Goal: Information Seeking & Learning: Understand process/instructions

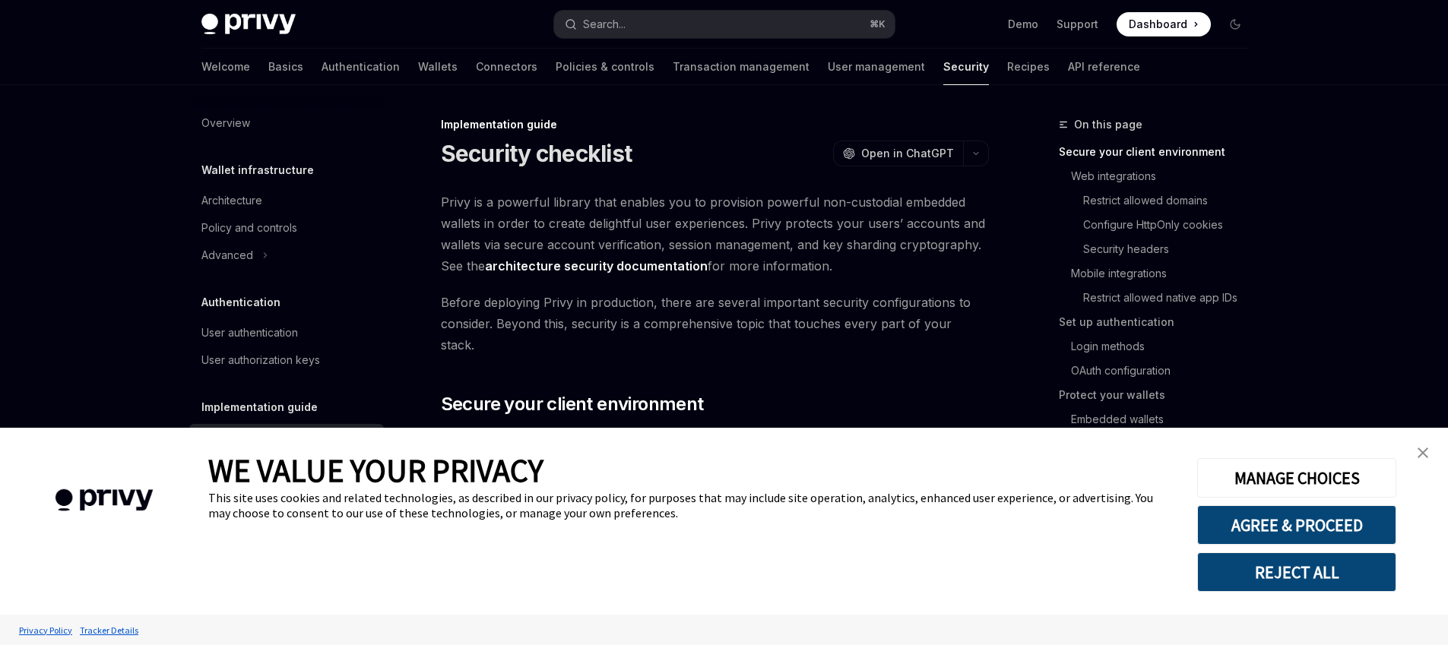
type textarea "*"
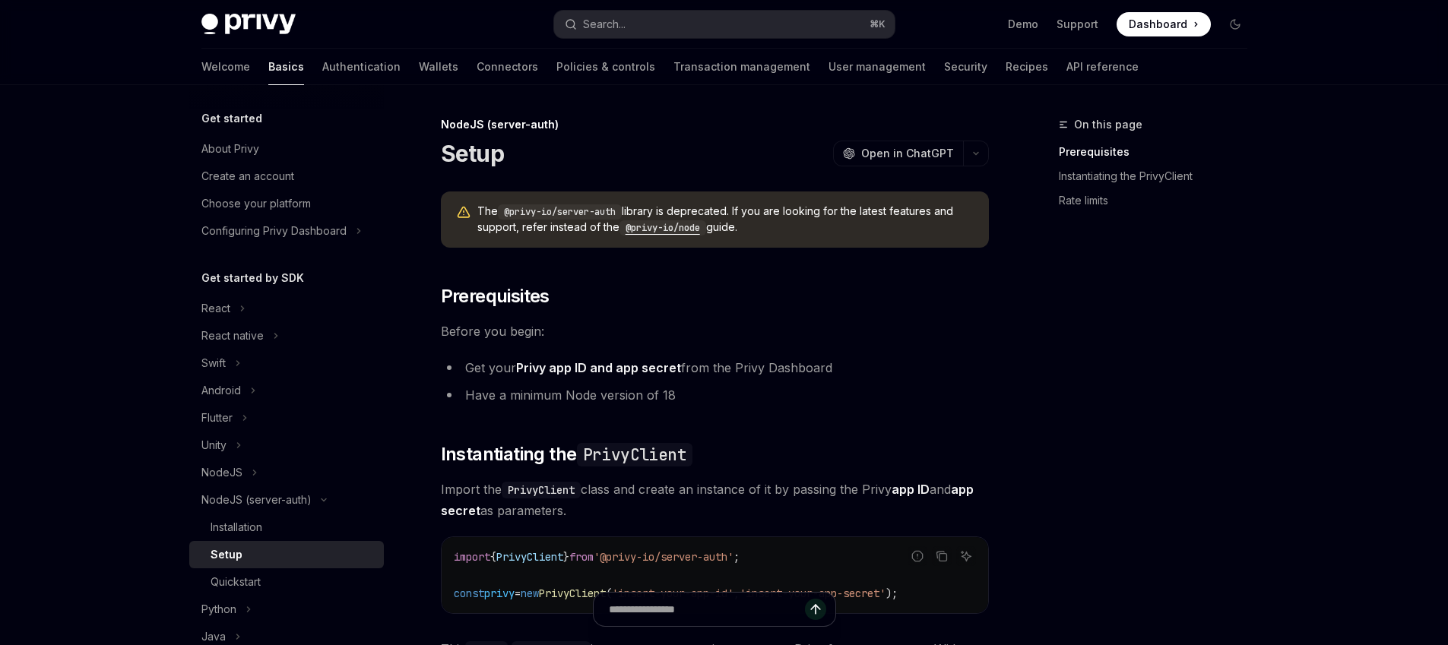
type textarea "*"
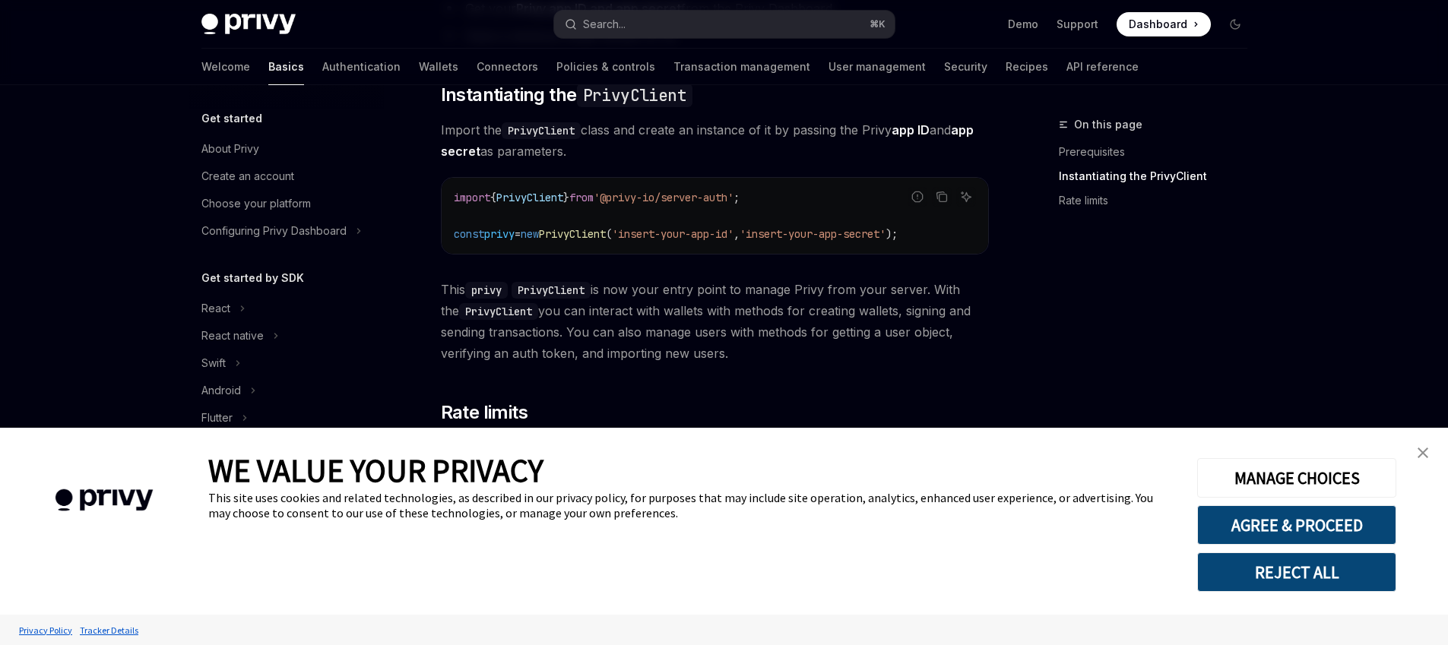
scroll to position [379, 0]
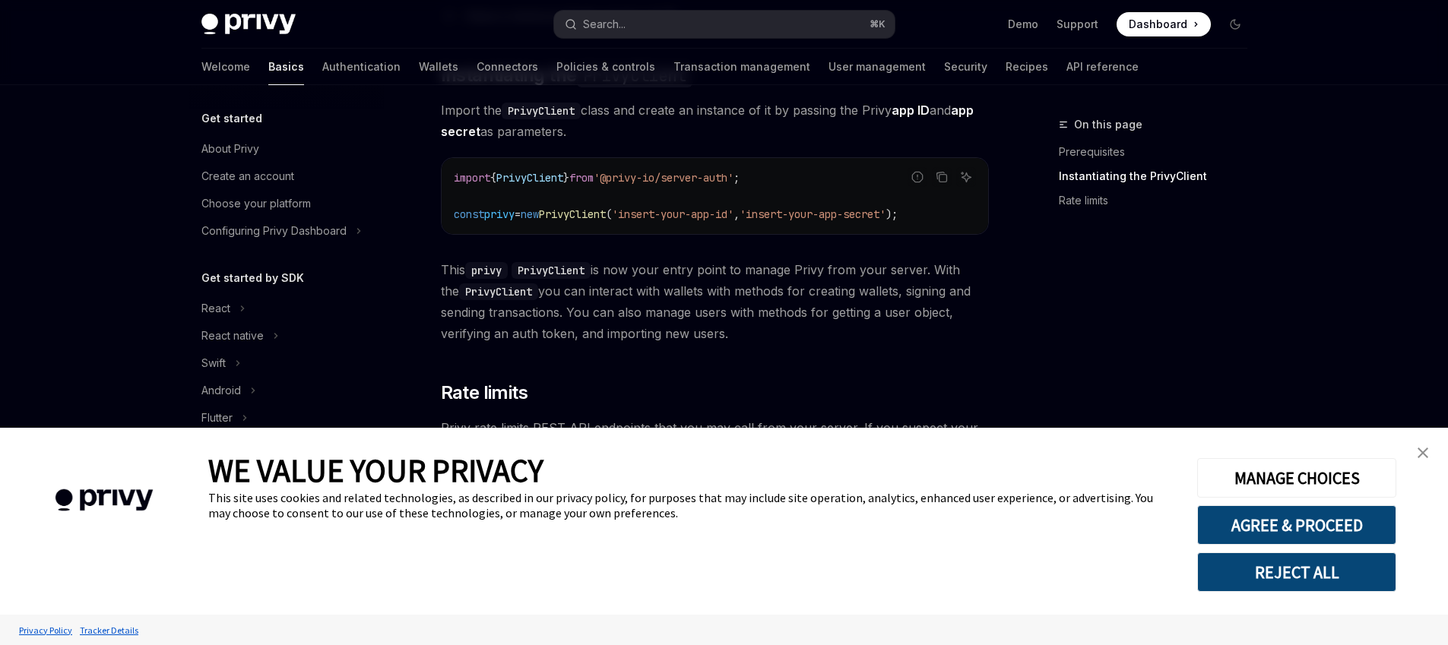
click at [1418, 456] on img "close banner" at bounding box center [1423, 453] width 11 height 11
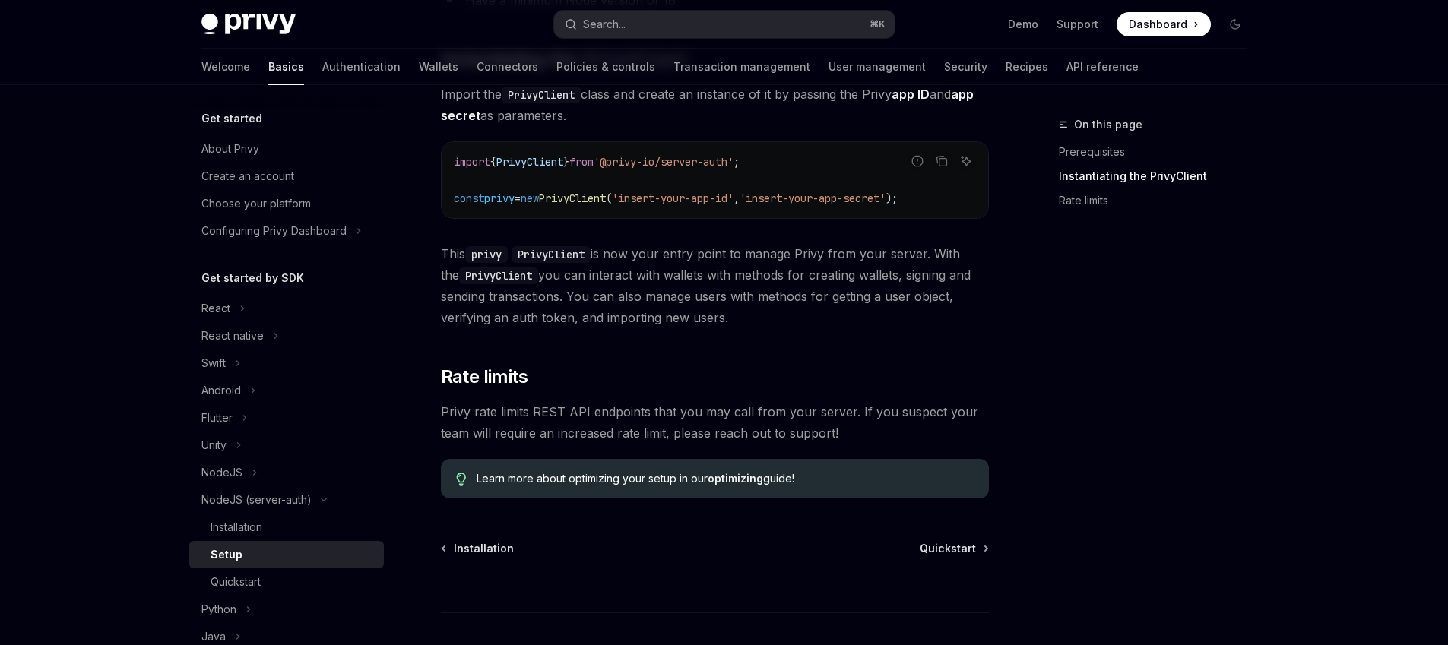
scroll to position [351, 0]
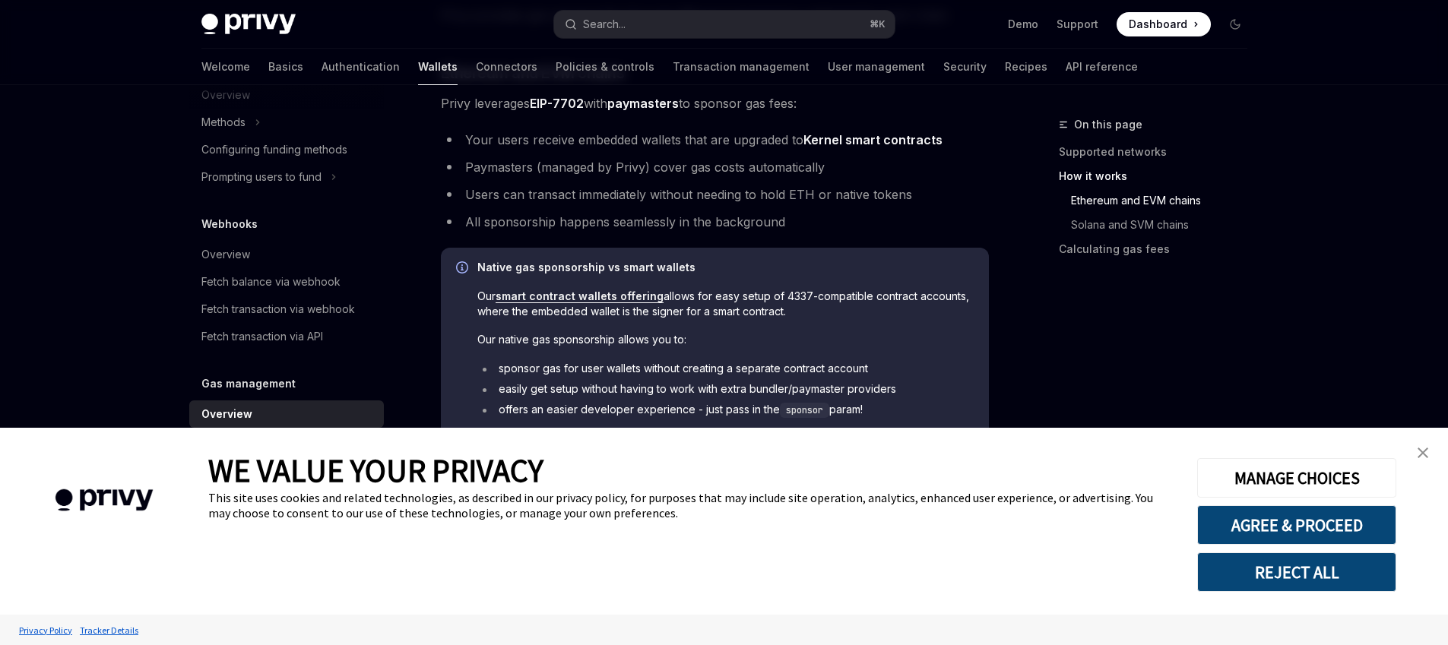
scroll to position [601, 0]
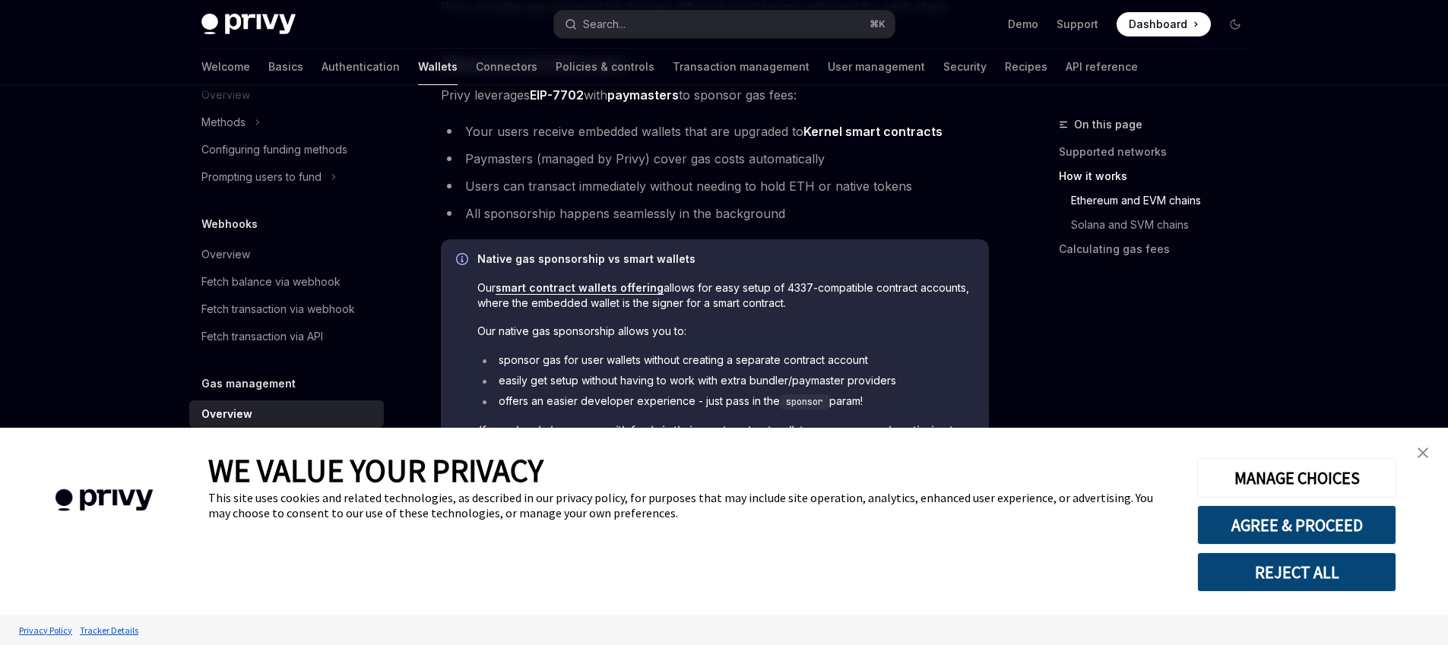
click at [1420, 445] on link "close banner" at bounding box center [1423, 453] width 30 height 30
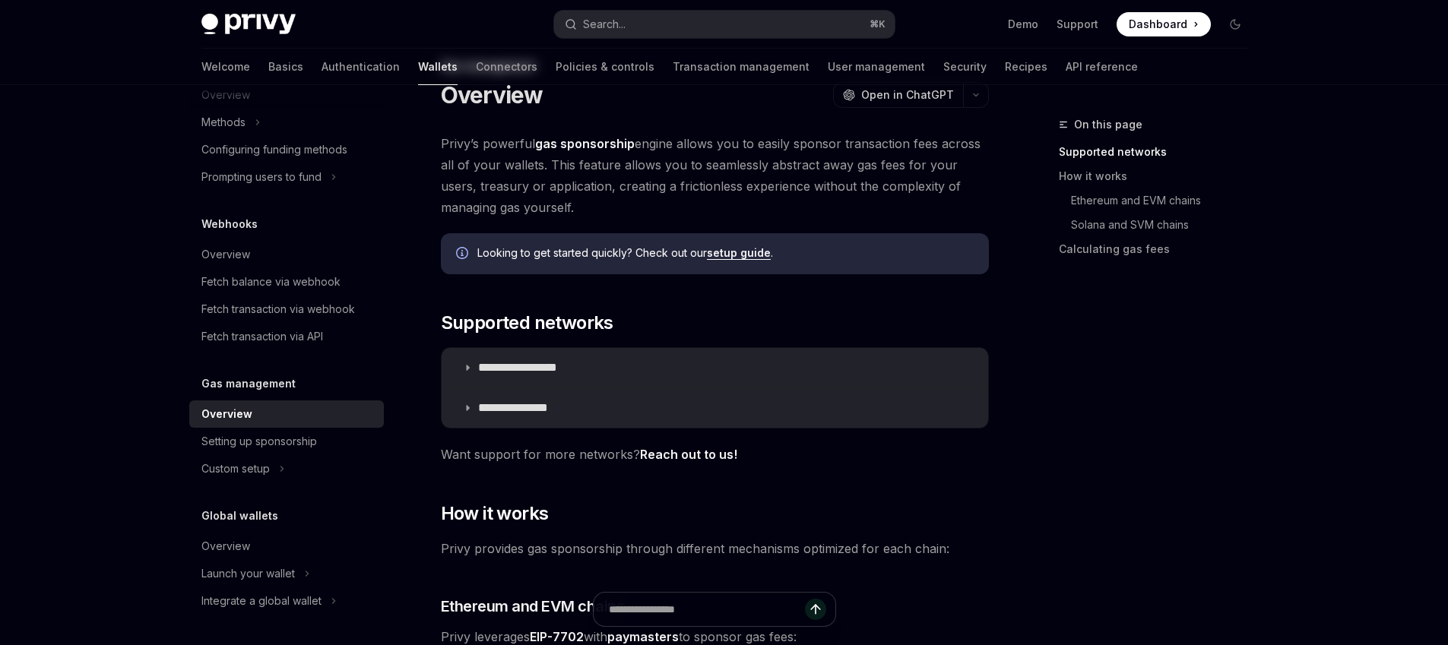
scroll to position [0, 0]
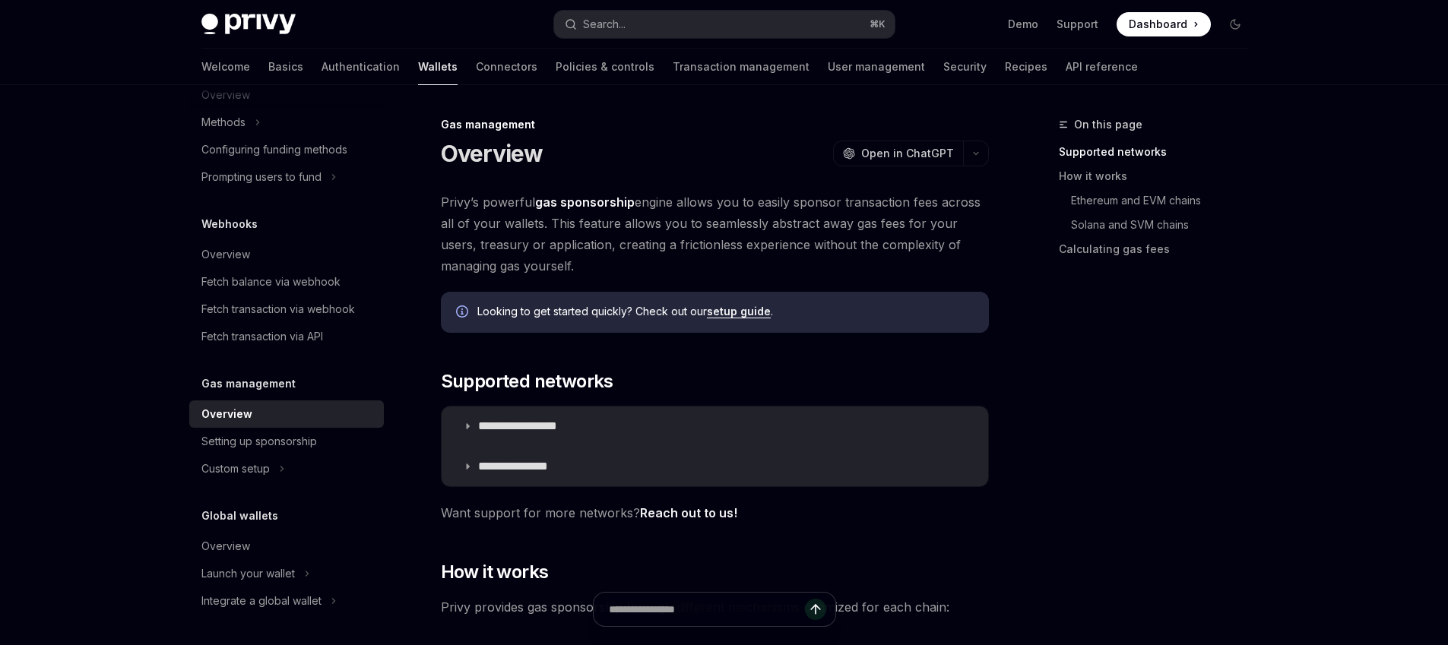
click at [753, 314] on link "setup guide" at bounding box center [739, 312] width 64 height 14
type textarea "*"
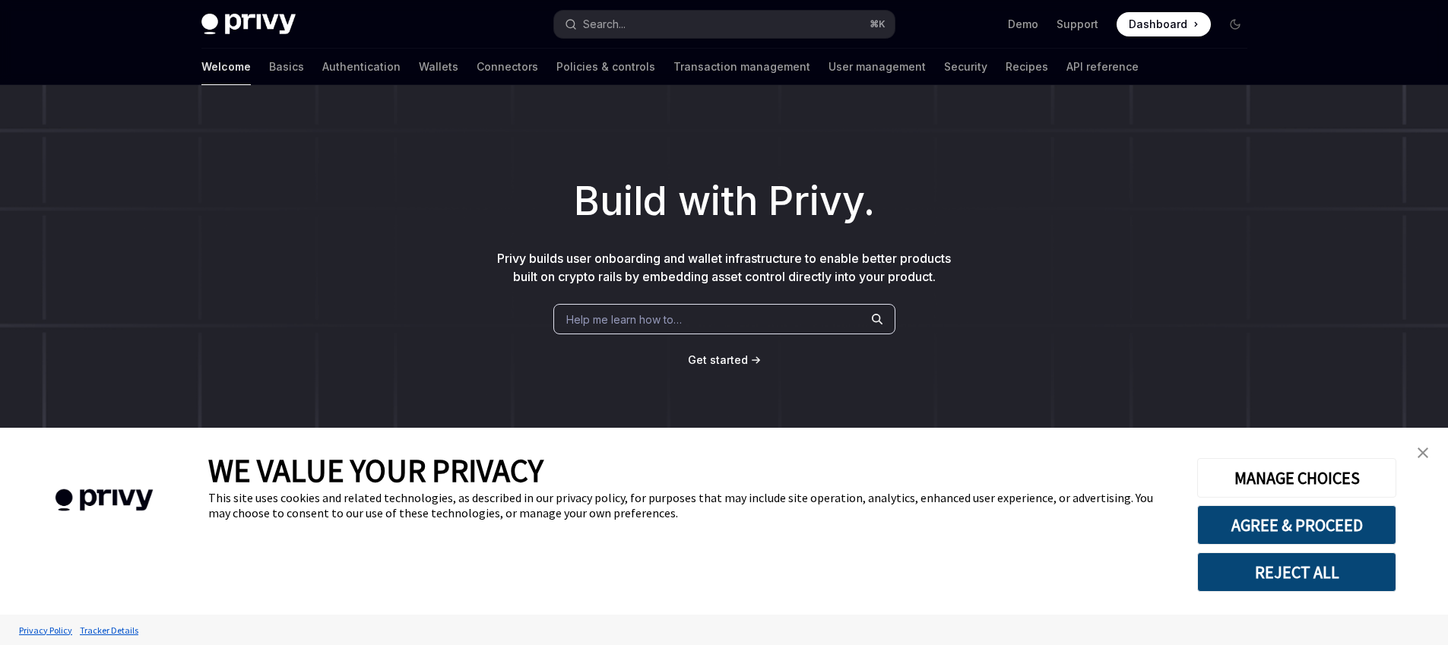
click at [392, 65] on div "Welcome Basics Authentication Wallets Connectors Policies & controls Transactio…" at bounding box center [669, 67] width 937 height 36
click at [419, 65] on link "Wallets" at bounding box center [439, 67] width 40 height 36
type textarea "*"
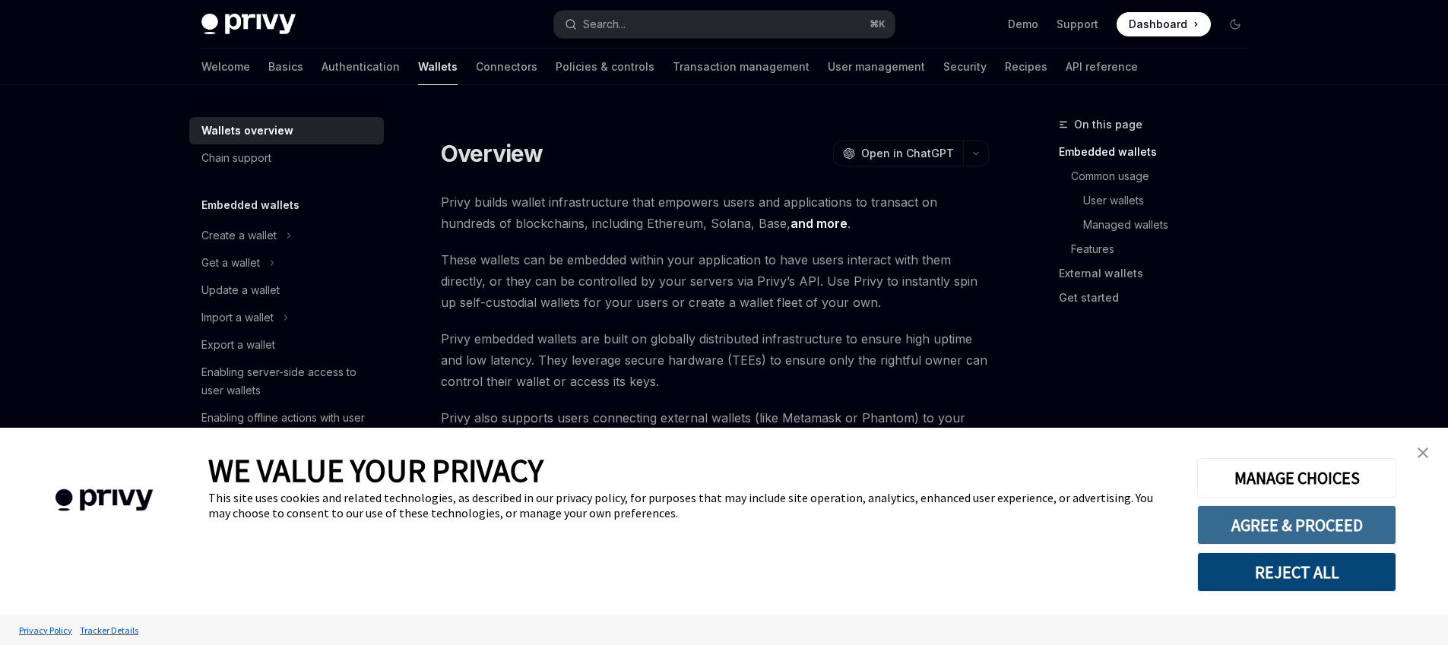
click at [1296, 540] on button "AGREE & PROCEED" at bounding box center [1296, 526] width 199 height 40
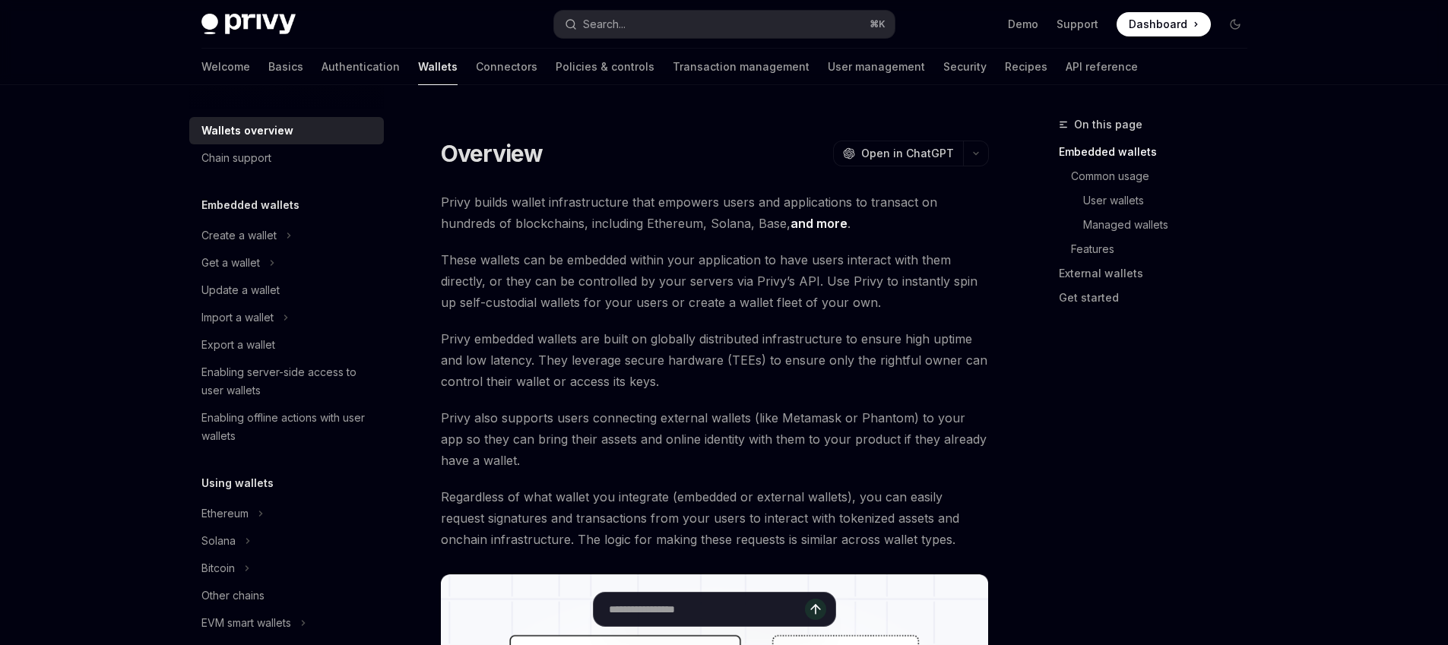
scroll to position [26, 0]
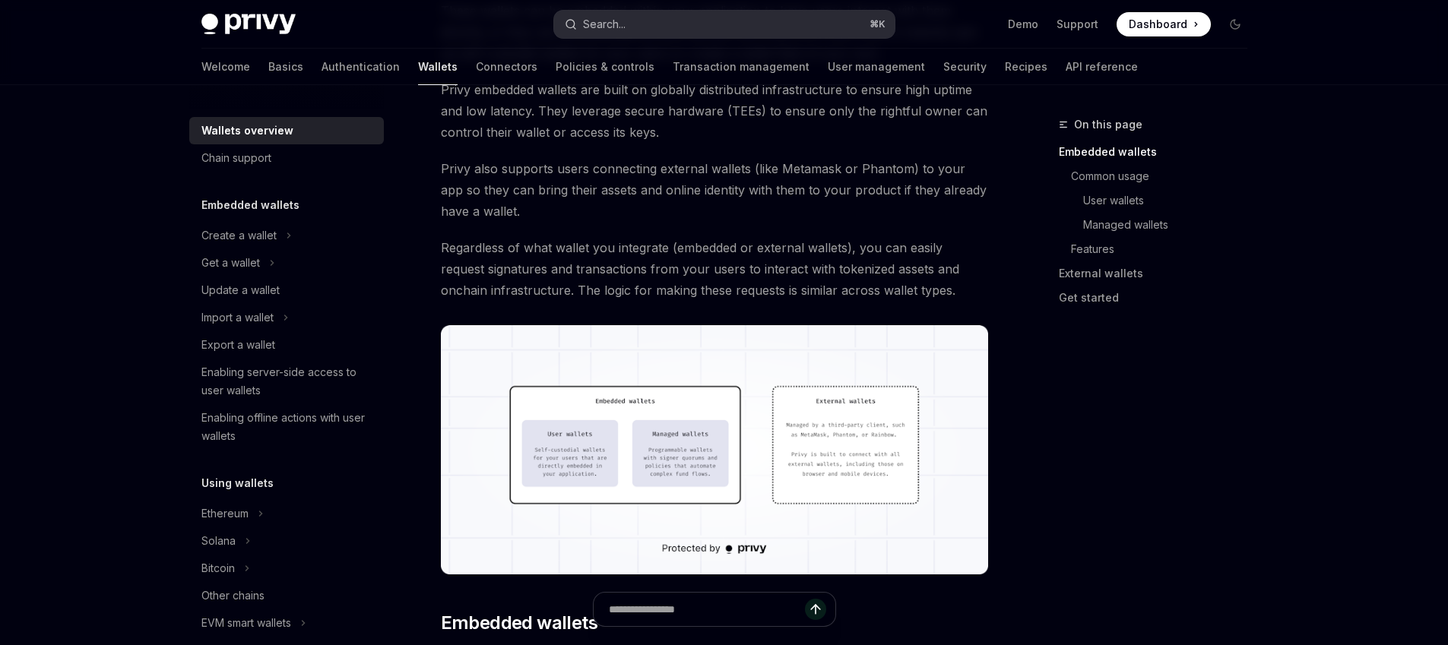
click at [690, 35] on button "Search... ⌘ K" at bounding box center [724, 24] width 341 height 27
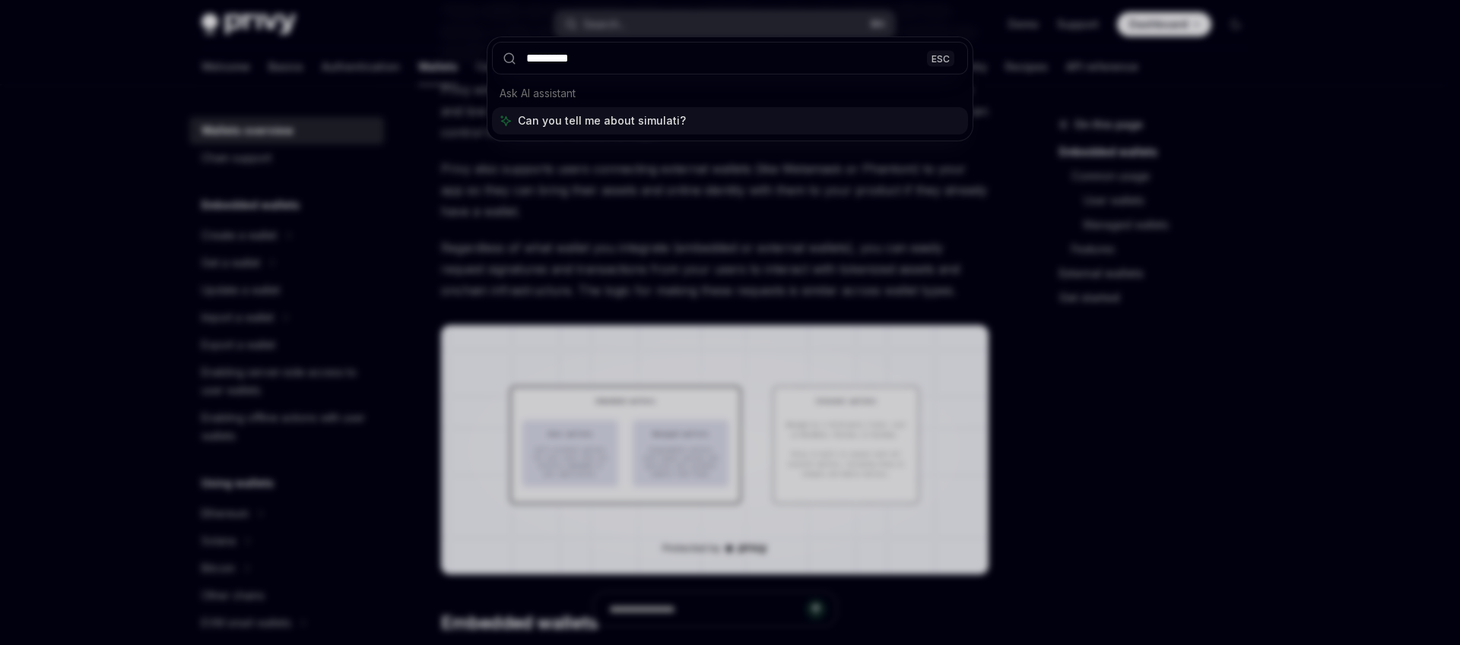
type input "**********"
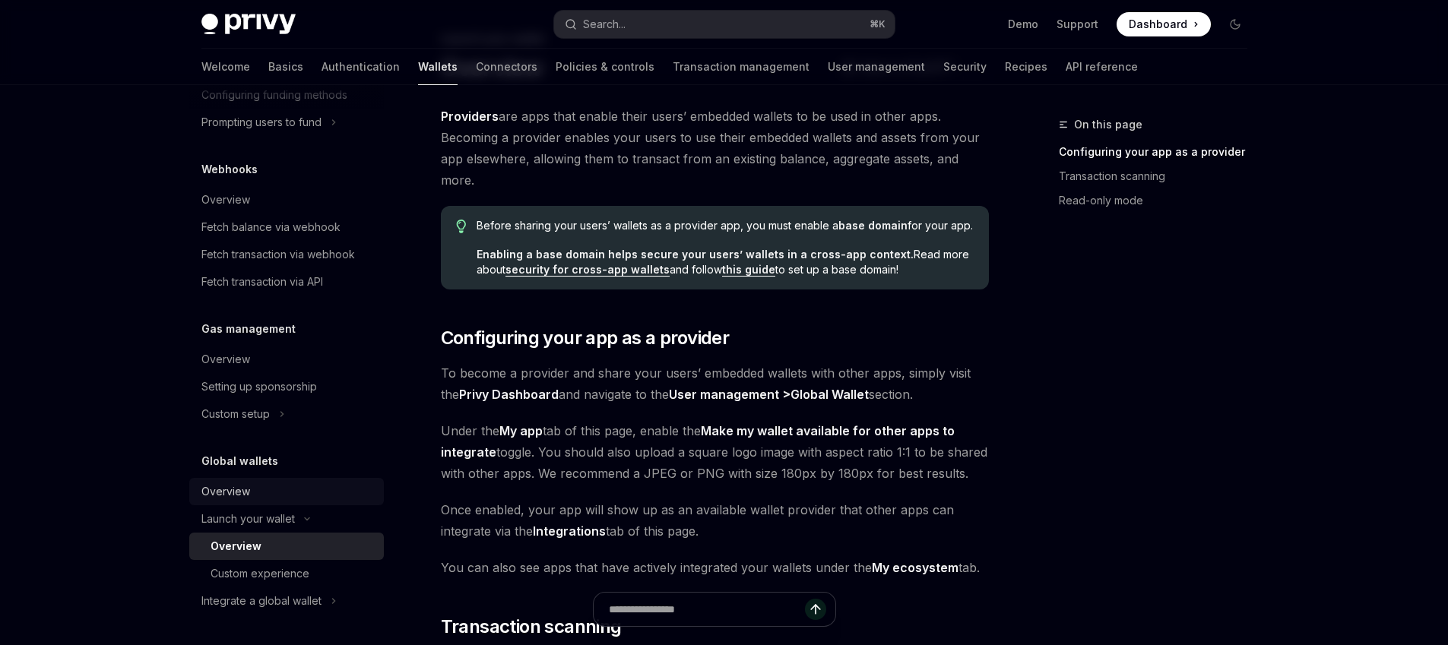
scroll to position [87, 0]
click at [634, 22] on button "Search... ⌘ K" at bounding box center [724, 24] width 341 height 27
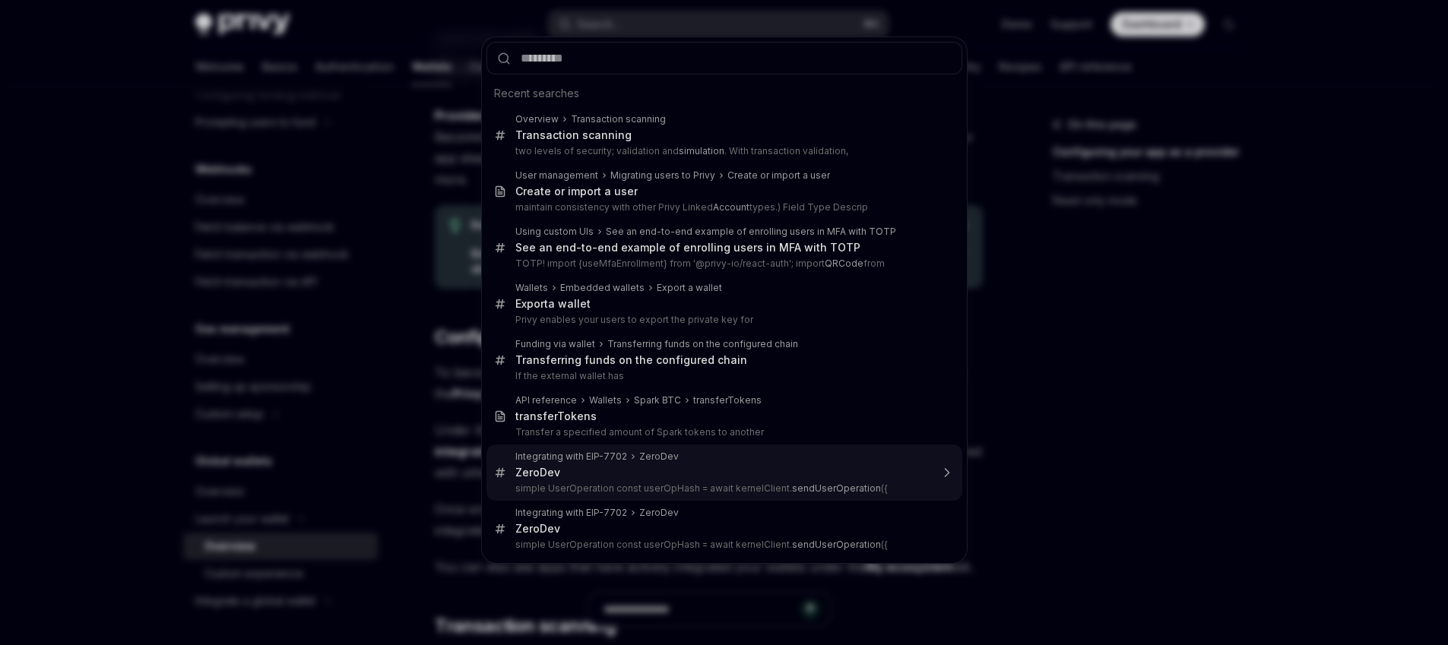
click at [579, 480] on div "Integrating with EIP-7702 ZeroDev ZeroDev simple UserOperation const userOpHash…" at bounding box center [722, 473] width 415 height 44
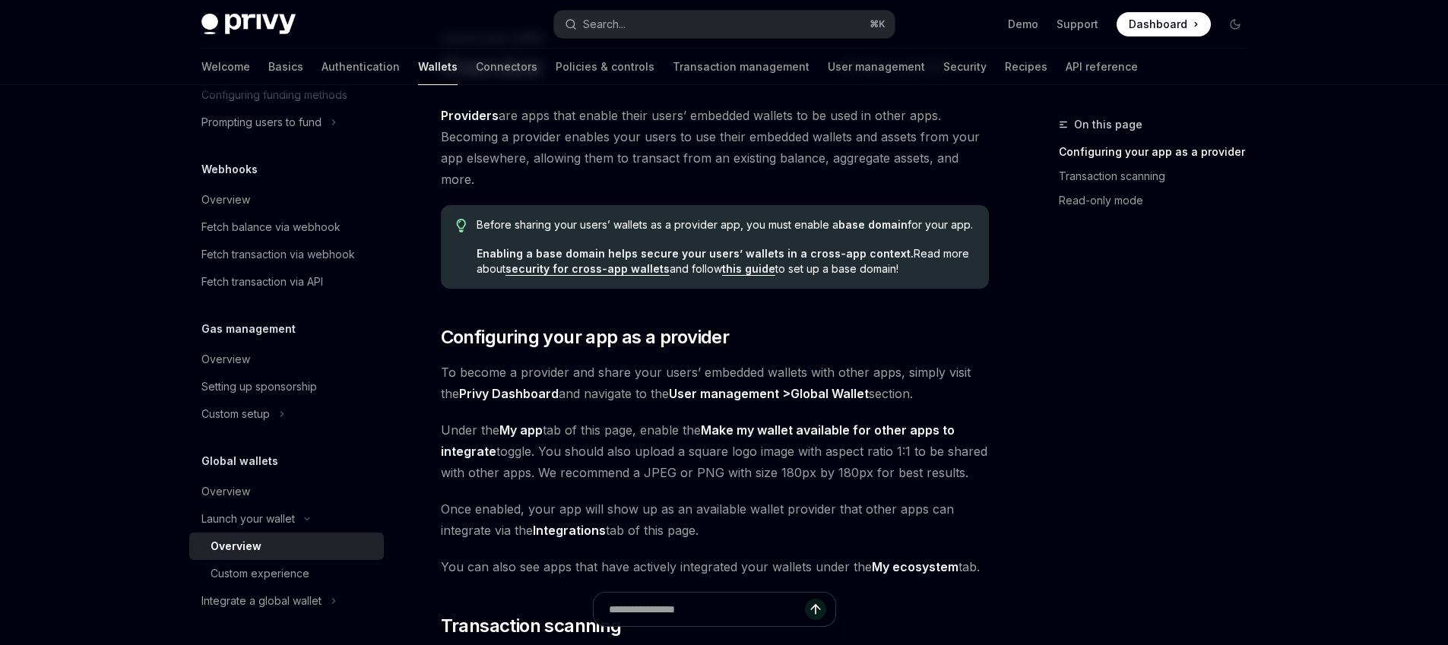
type textarea "*"
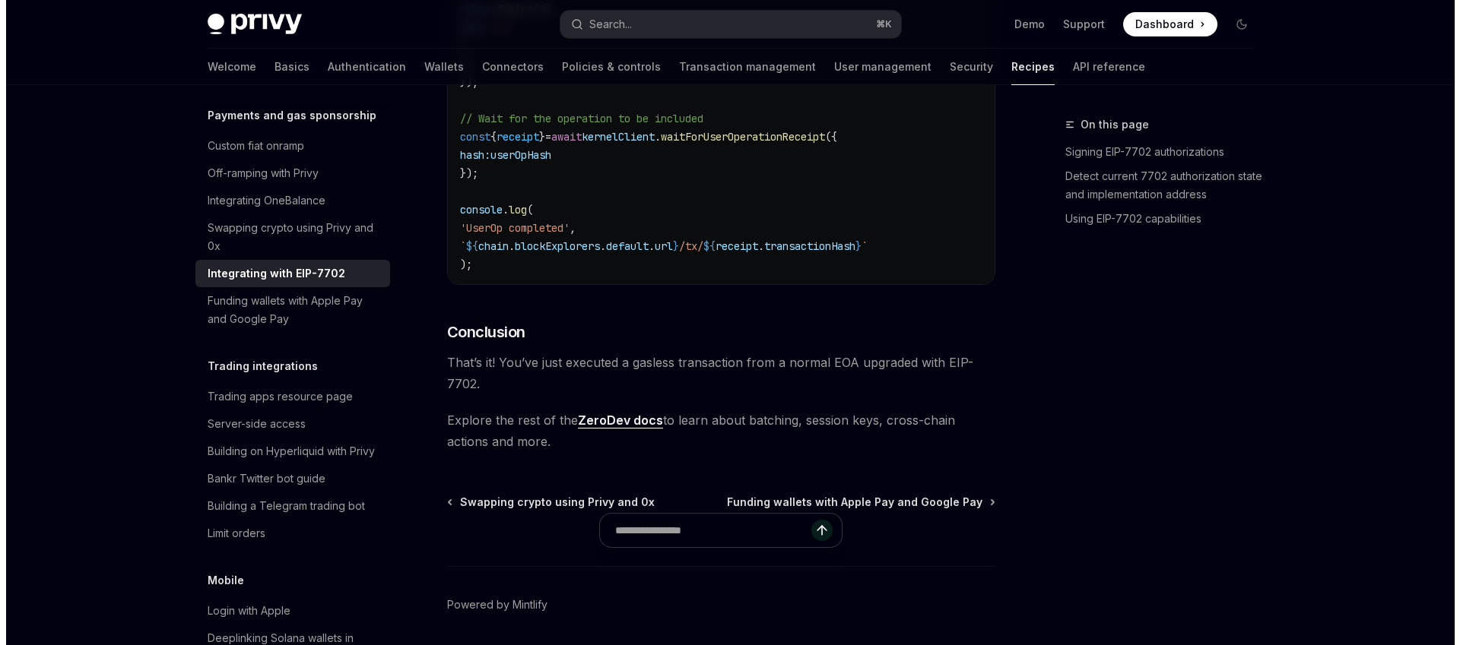
scroll to position [3820, 0]
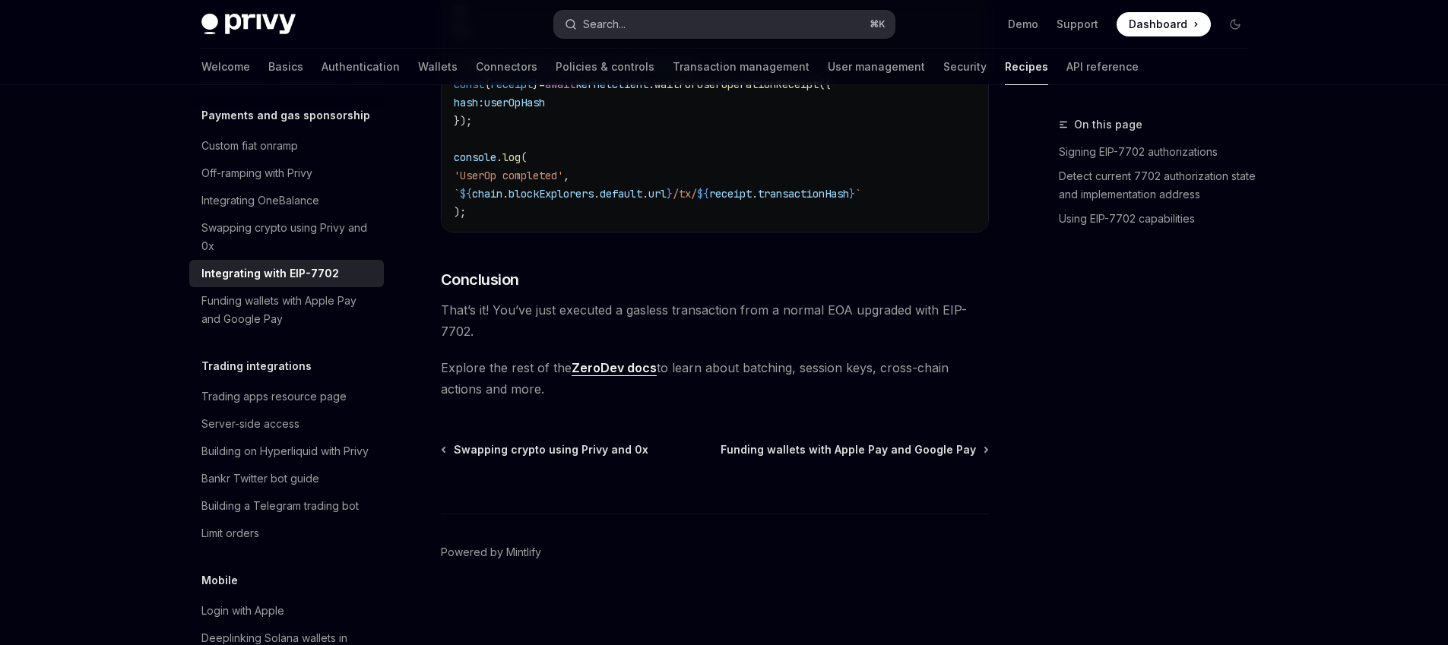
click at [656, 36] on button "Search... ⌘ K" at bounding box center [724, 24] width 341 height 27
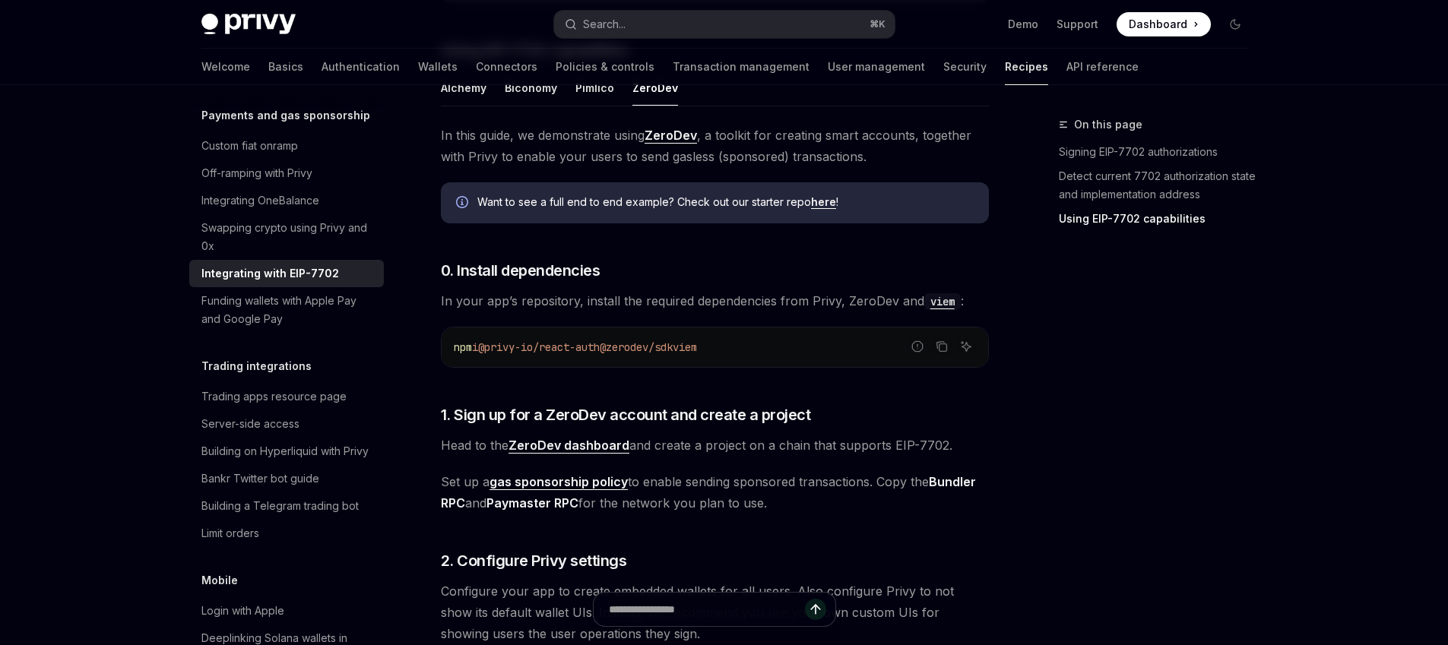
scroll to position [1100, 0]
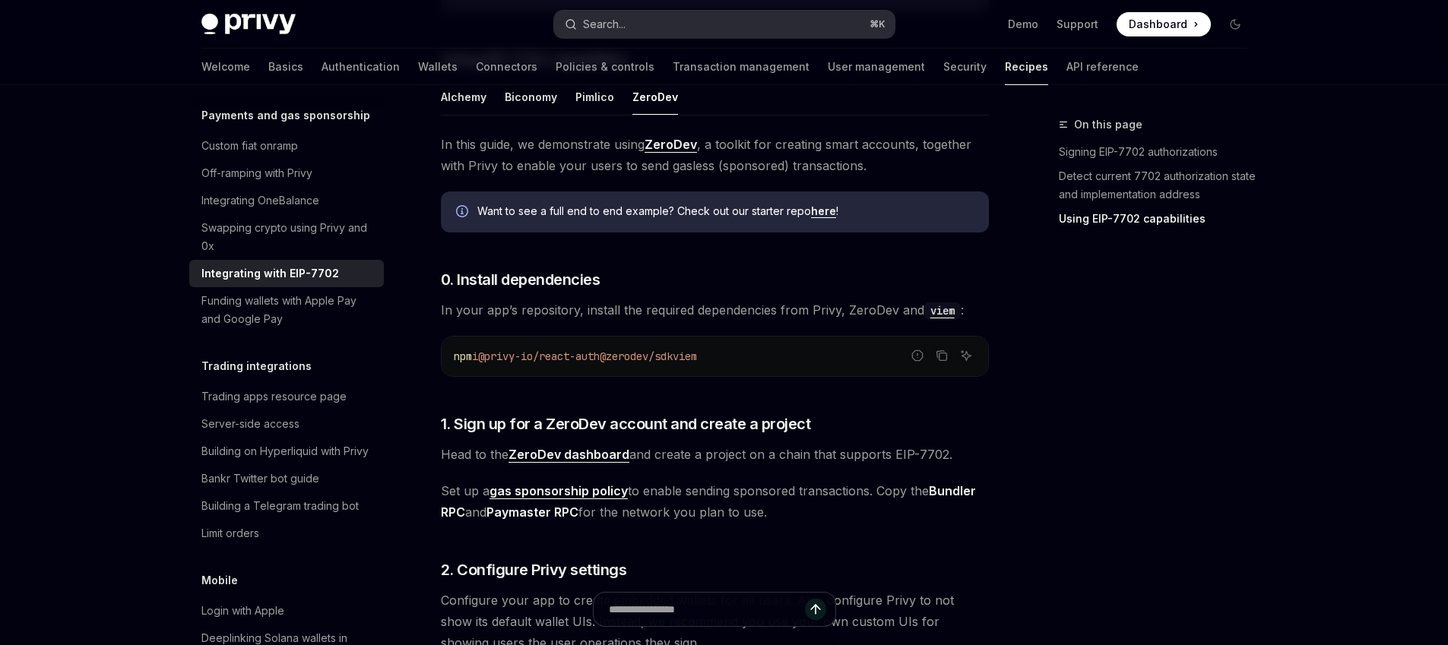
click at [680, 33] on button "Search... ⌘ K" at bounding box center [724, 24] width 341 height 27
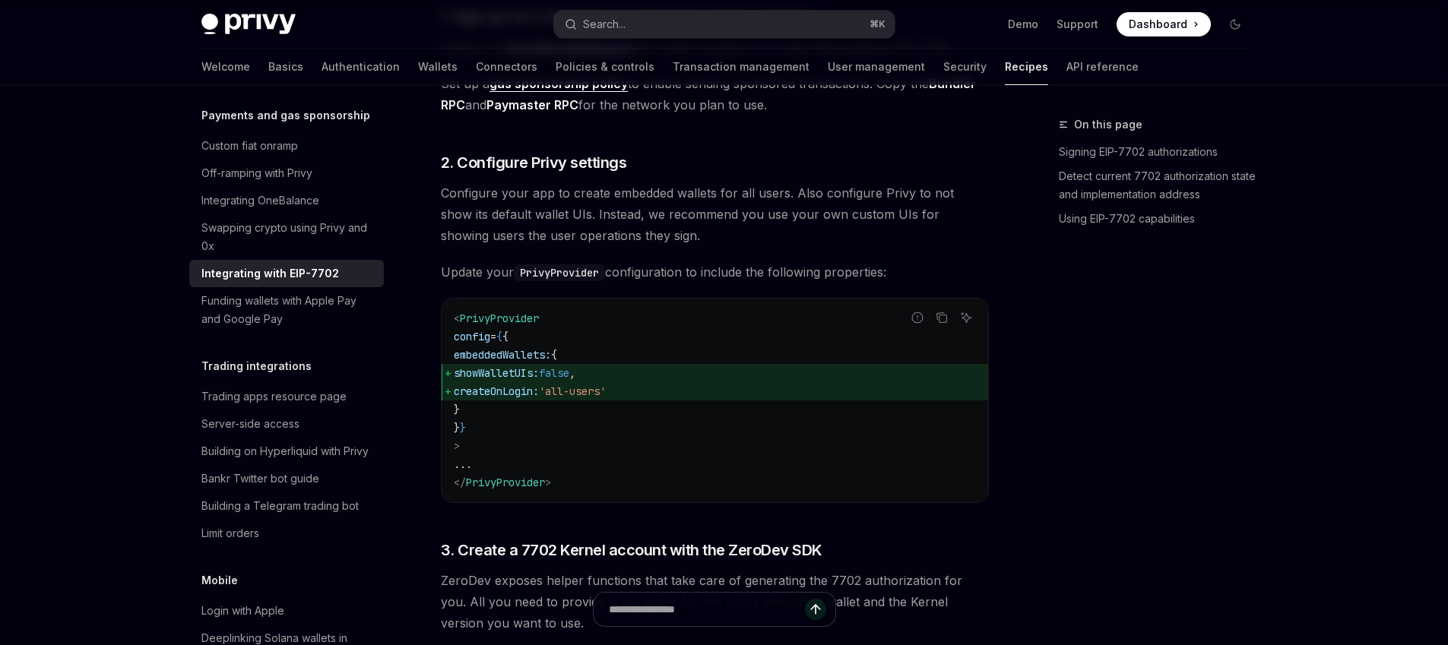
scroll to position [1510, 0]
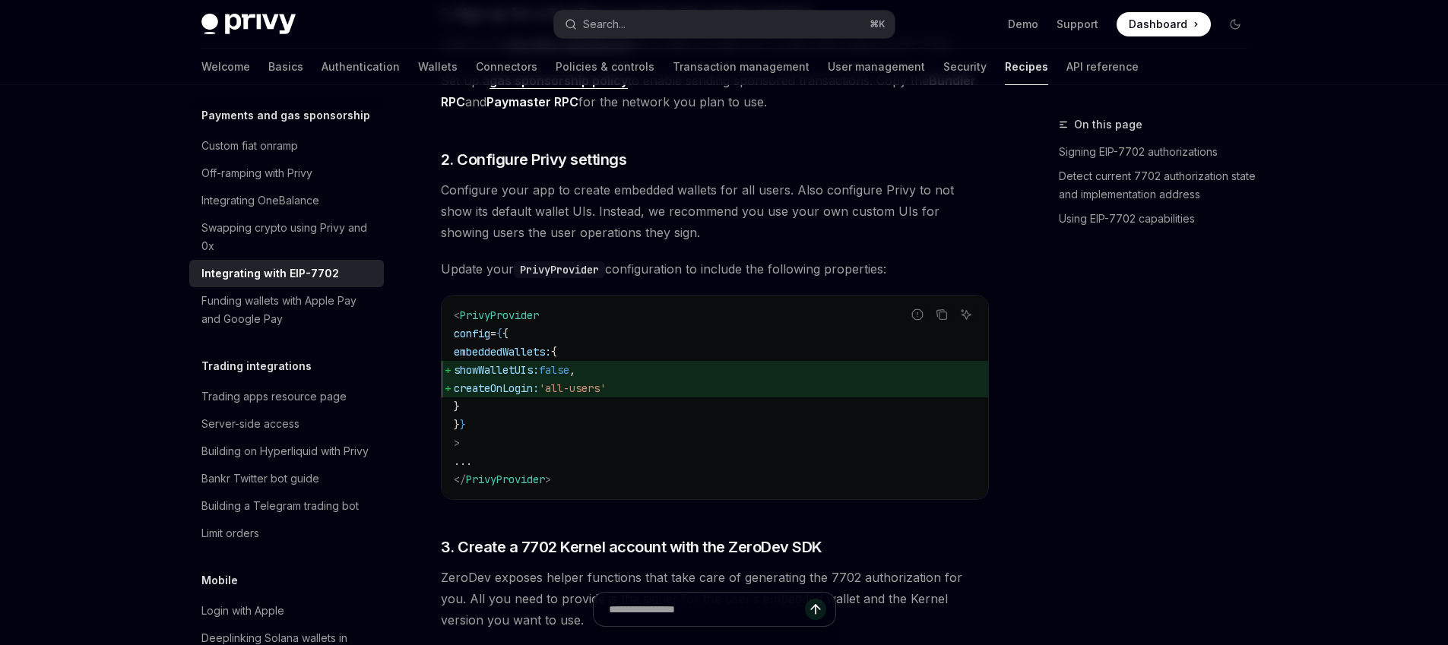
click at [539, 377] on span "showWalletUIs:" at bounding box center [496, 370] width 85 height 14
drag, startPoint x: 483, startPoint y: 374, endPoint x: 512, endPoint y: 386, distance: 31.3
click at [512, 386] on code "< PrivyProvider config = { { embeddedWallets: { showWalletUIs: false , createOn…" at bounding box center [715, 397] width 522 height 182
click at [534, 395] on span "createOnLogin:" at bounding box center [496, 389] width 85 height 14
drag, startPoint x: 480, startPoint y: 371, endPoint x: 550, endPoint y: 431, distance: 92.8
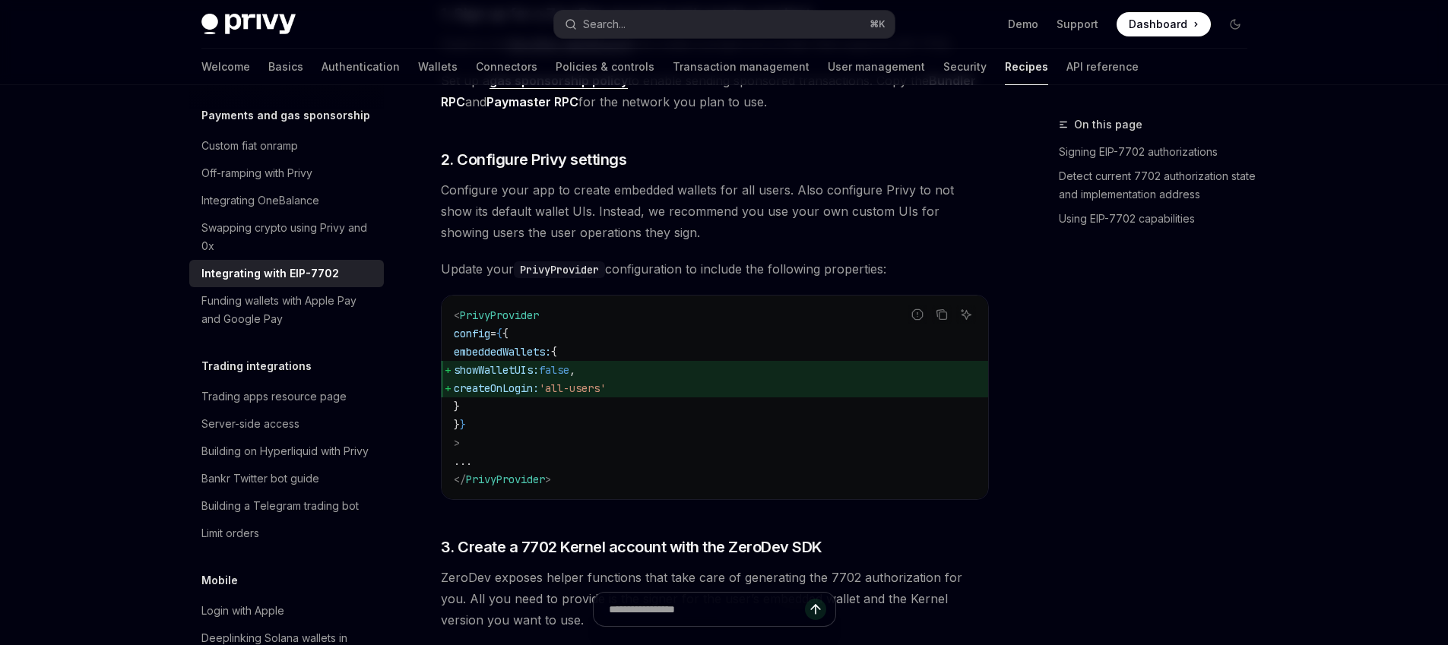
click at [550, 431] on code "< PrivyProvider config = { { embeddedWallets: { showWalletUIs: false , createOn…" at bounding box center [715, 397] width 522 height 182
click at [550, 430] on code "< PrivyProvider config = { { embeddedWallets: { showWalletUIs: false , createOn…" at bounding box center [715, 397] width 522 height 182
drag, startPoint x: 534, startPoint y: 424, endPoint x: 456, endPoint y: 380, distance: 89.2
click at [456, 380] on code "< PrivyProvider config = { { embeddedWallets: { showWalletUIs: false , createOn…" at bounding box center [715, 397] width 522 height 182
copy code "embeddedWallets: { showWalletUIs: false , createOnLogin: 'all-users' }"
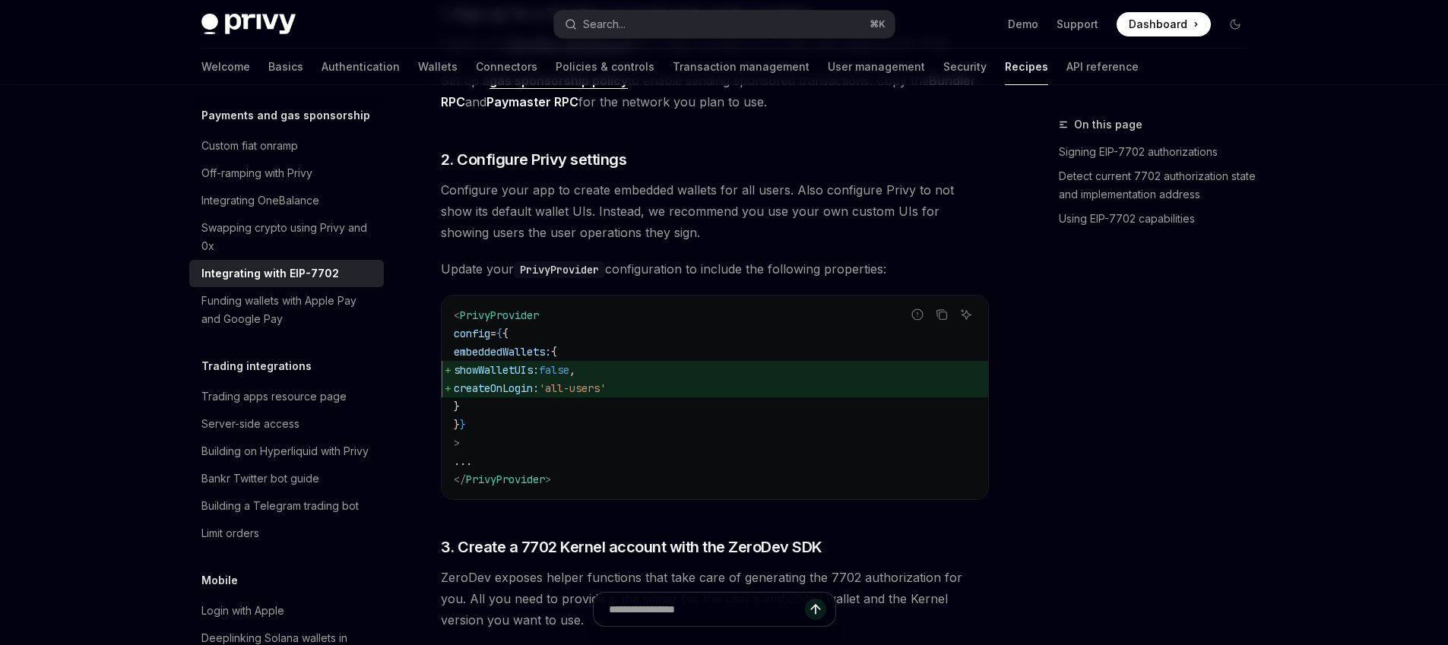
click at [636, 423] on code "< PrivyProvider config = { { embeddedWallets: { showWalletUIs: false , createOn…" at bounding box center [715, 397] width 522 height 182
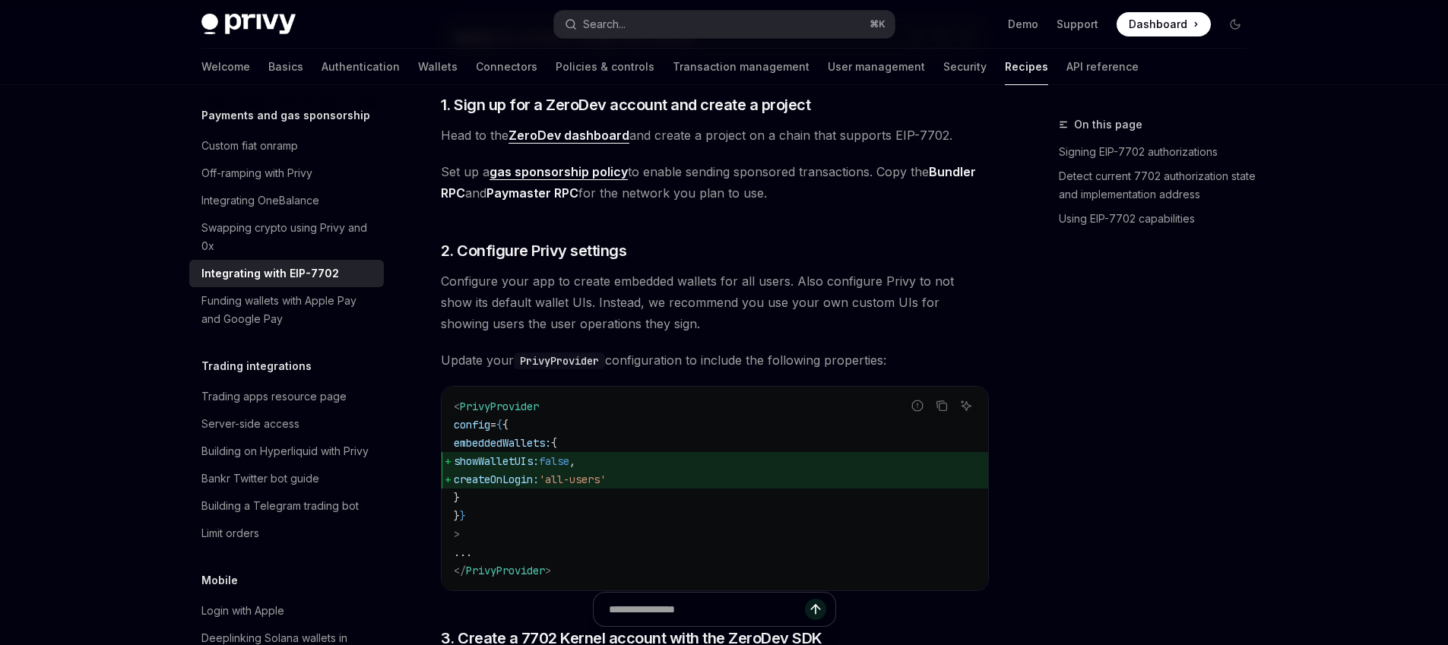
scroll to position [1404, 0]
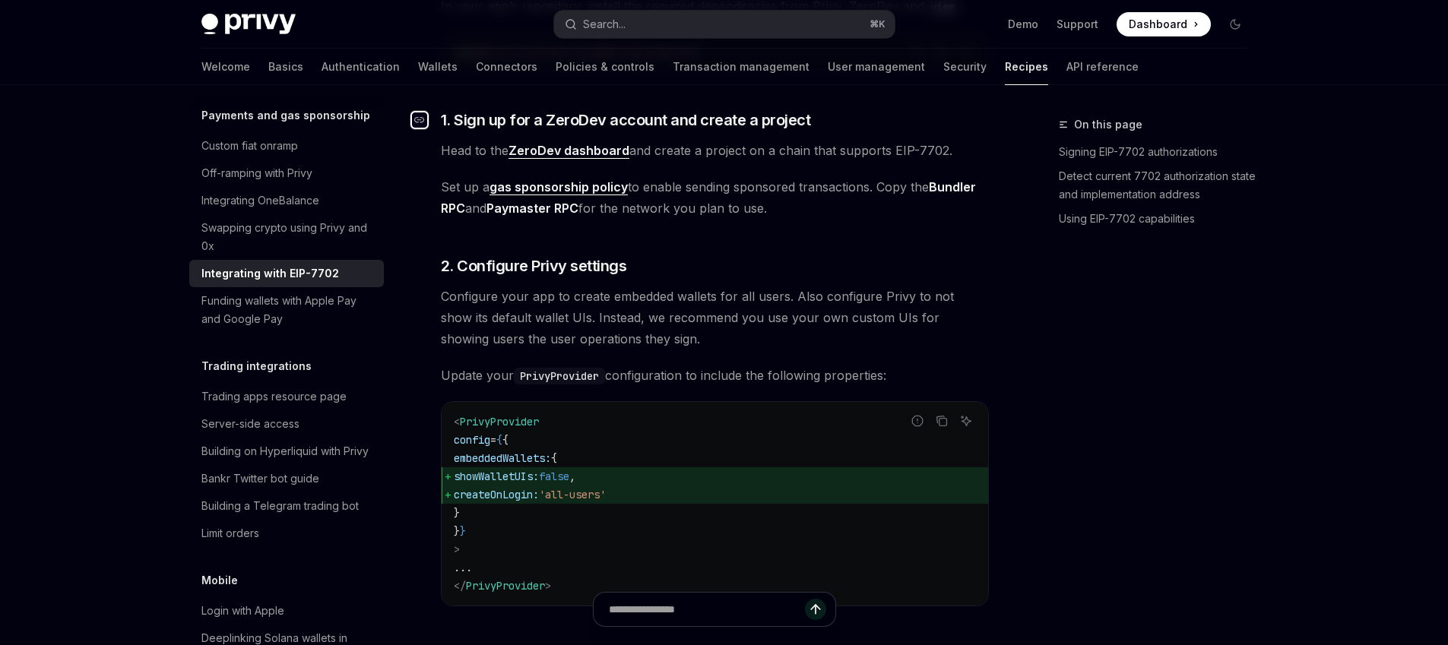
click at [420, 125] on icon "Navigate to header" at bounding box center [419, 120] width 11 height 9
